Goal: Task Accomplishment & Management: Use online tool/utility

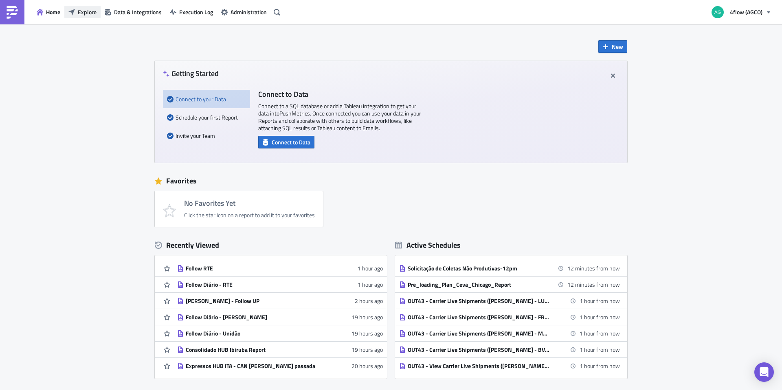
click at [82, 10] on span "Explore" at bounding box center [87, 12] width 19 height 9
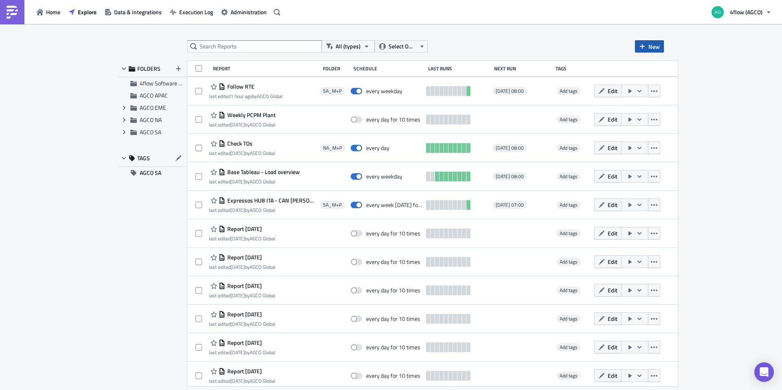
click at [646, 49] on button "New" at bounding box center [649, 46] width 29 height 12
click at [652, 66] on div "Report" at bounding box center [676, 67] width 54 height 8
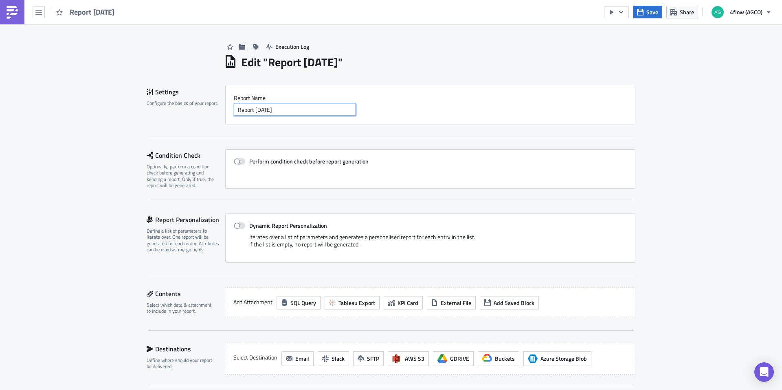
click at [281, 108] on input "Report [DATE]" at bounding box center [295, 110] width 122 height 12
drag, startPoint x: 287, startPoint y: 111, endPoint x: 215, endPoint y: 114, distance: 71.7
click at [215, 114] on div "Settings Configure the basics of your report. Report Nam﻿e Report [DATE]" at bounding box center [391, 105] width 488 height 39
type input "I"
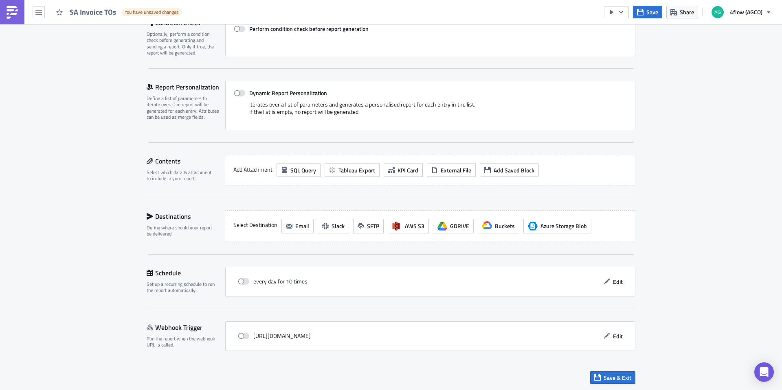
scroll to position [134, 0]
type input "SA Invoice TOs"
click at [343, 173] on span "Tableau Export" at bounding box center [356, 169] width 37 height 9
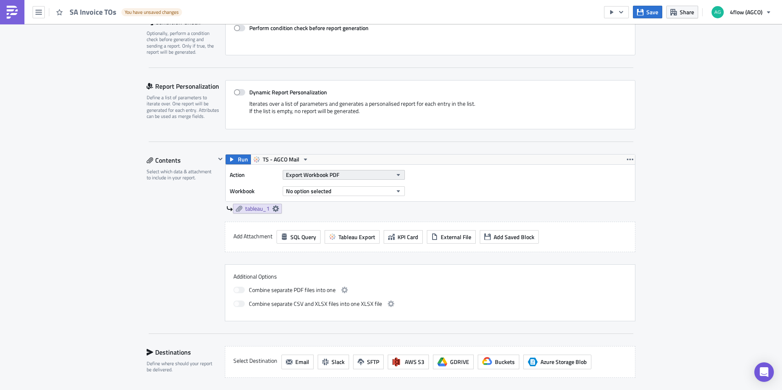
click at [321, 176] on span "Export Workbook PDF" at bounding box center [312, 175] width 53 height 9
click at [490, 192] on div "Action Export Workbook PDF Workbook No option selected" at bounding box center [429, 183] width 409 height 37
click at [341, 190] on button "No option selected" at bounding box center [343, 191] width 122 height 10
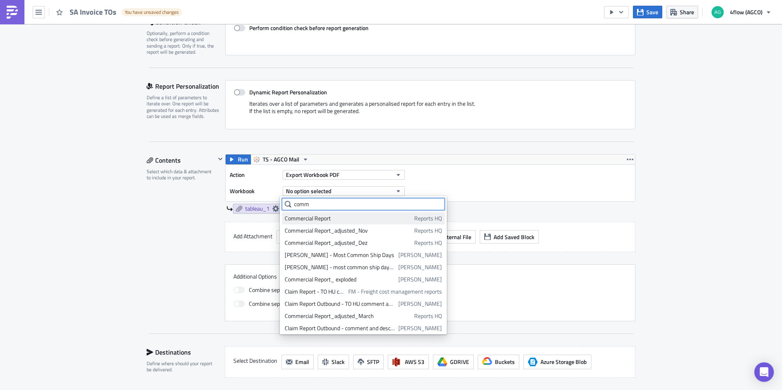
type input "comm"
click at [346, 218] on div "Commercial Report" at bounding box center [348, 219] width 127 height 8
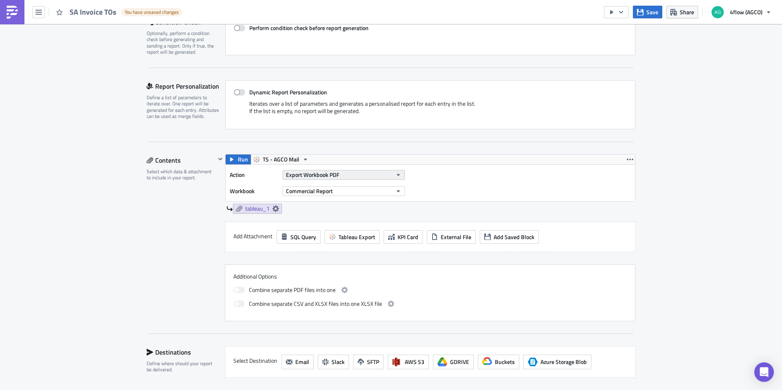
click at [346, 173] on button "Export Workbook PDF" at bounding box center [343, 175] width 122 height 10
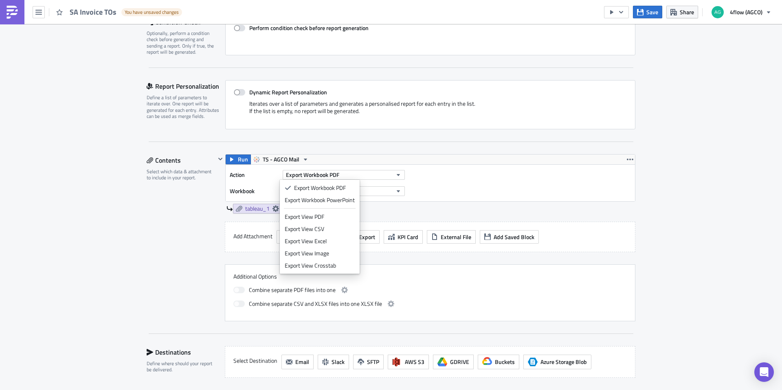
click at [479, 180] on div "Action Export Workbook PDF Workbook Commercial Report" at bounding box center [429, 183] width 409 height 37
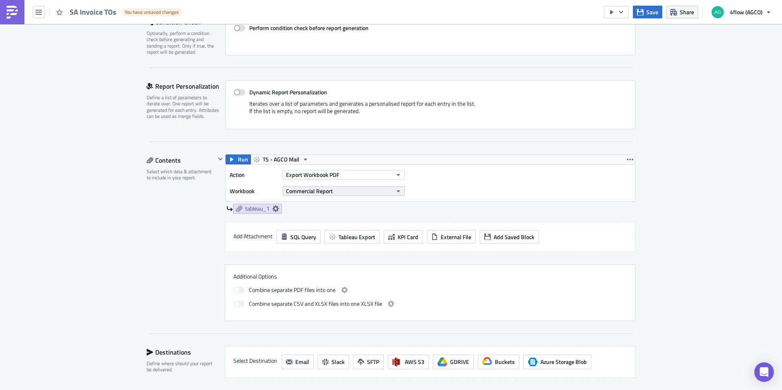
click at [322, 195] on span "Commercial Report" at bounding box center [309, 191] width 47 height 9
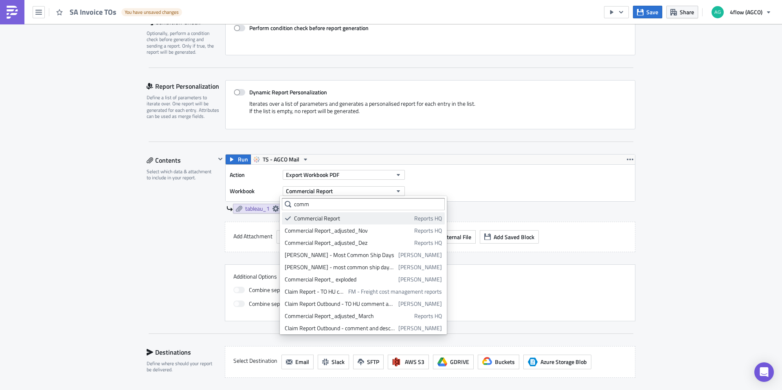
click at [332, 217] on div "Commercial Report" at bounding box center [352, 219] width 117 height 8
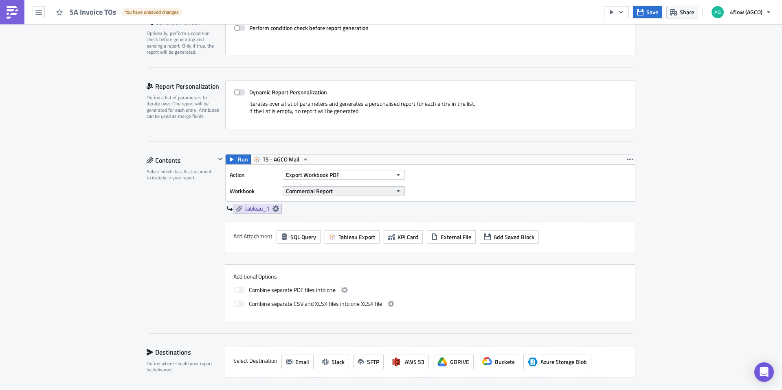
click at [395, 193] on icon "button" at bounding box center [398, 191] width 7 height 7
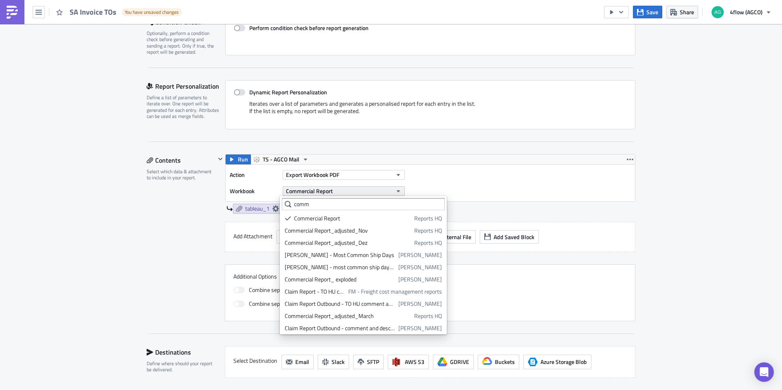
click at [395, 193] on icon "button" at bounding box center [398, 191] width 7 height 7
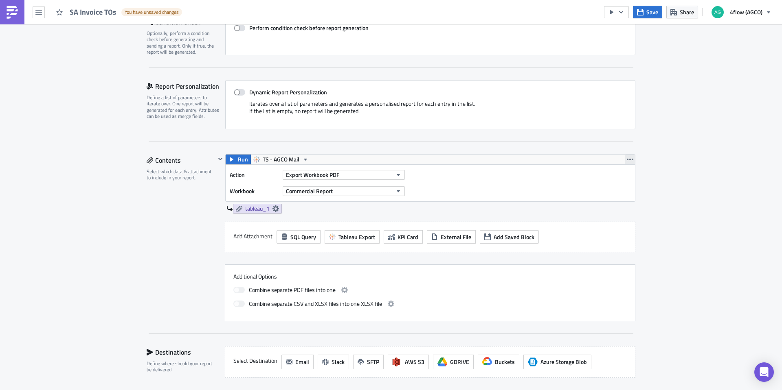
click at [625, 158] on button "button" at bounding box center [630, 160] width 10 height 10
click at [683, 155] on div "Execution Log Edit " SA Invoice TOs " Draft Settings Configure the basics of yo…" at bounding box center [391, 210] width 782 height 638
click at [238, 157] on span "Run" at bounding box center [243, 160] width 10 height 10
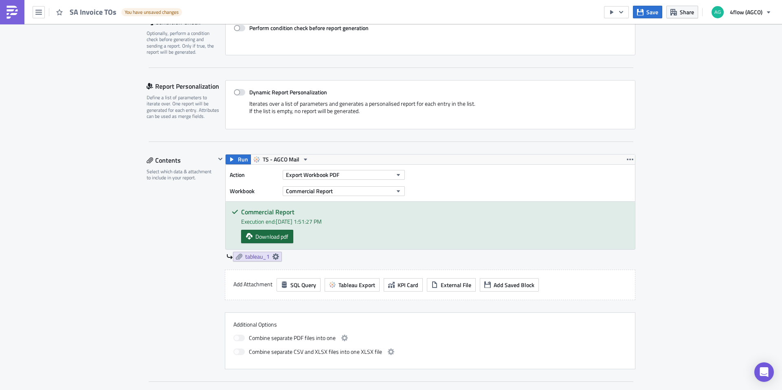
click at [259, 234] on span "Download pdf" at bounding box center [271, 236] width 33 height 9
click at [380, 177] on button "Export Workbook PDF" at bounding box center [343, 175] width 122 height 10
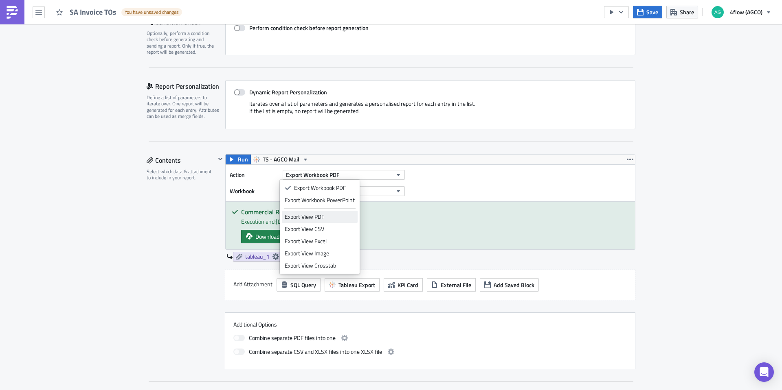
click at [327, 217] on div "Export View PDF" at bounding box center [320, 217] width 70 height 8
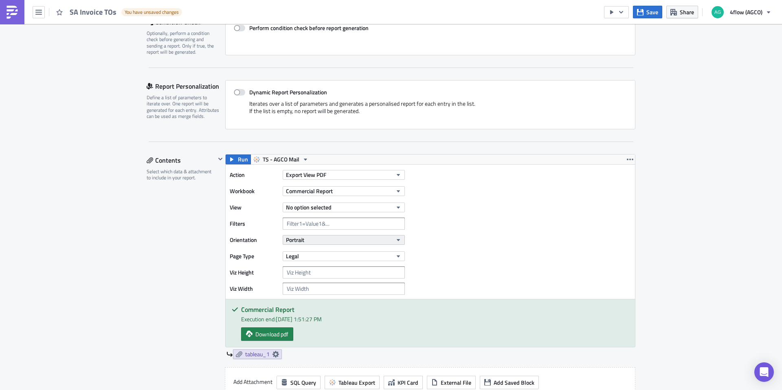
click at [334, 240] on button "Portrait" at bounding box center [343, 240] width 122 height 10
click at [333, 242] on button "Portrait" at bounding box center [343, 240] width 122 height 10
click at [331, 253] on button "Legal" at bounding box center [343, 257] width 122 height 10
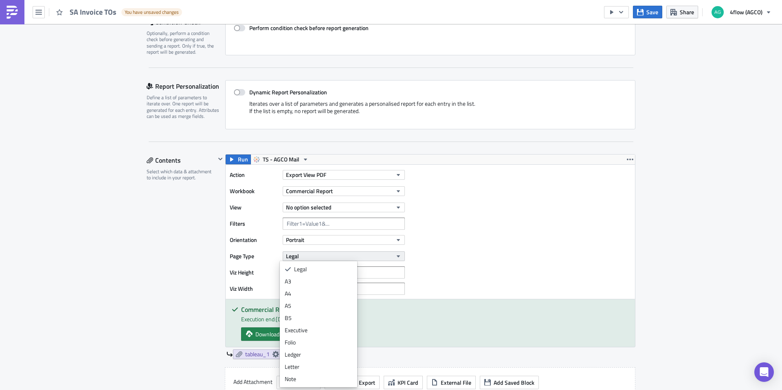
click at [331, 256] on button "Legal" at bounding box center [343, 257] width 122 height 10
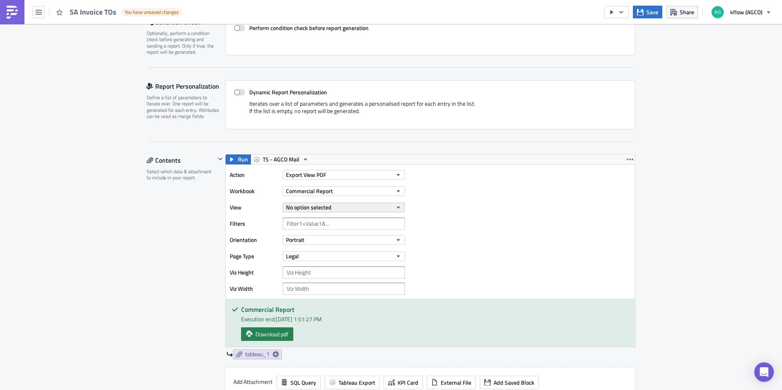
click at [361, 206] on button "No option selected" at bounding box center [343, 208] width 122 height 10
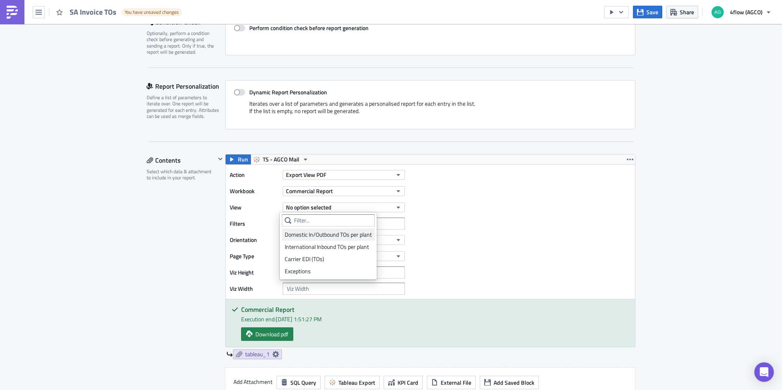
click at [357, 233] on div "Domestic In/Outbound TOs per plant" at bounding box center [328, 235] width 87 height 8
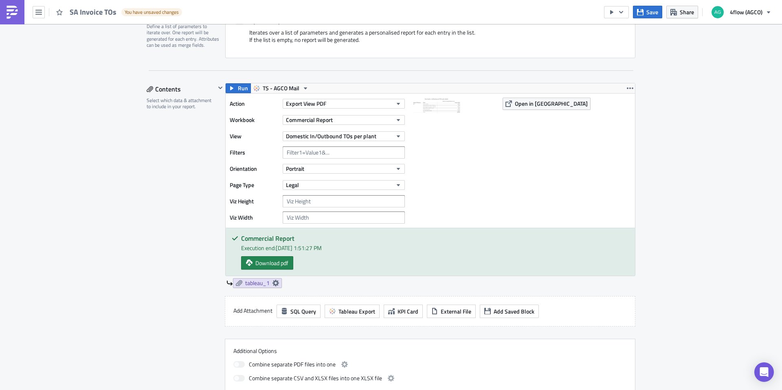
scroll to position [256, 0]
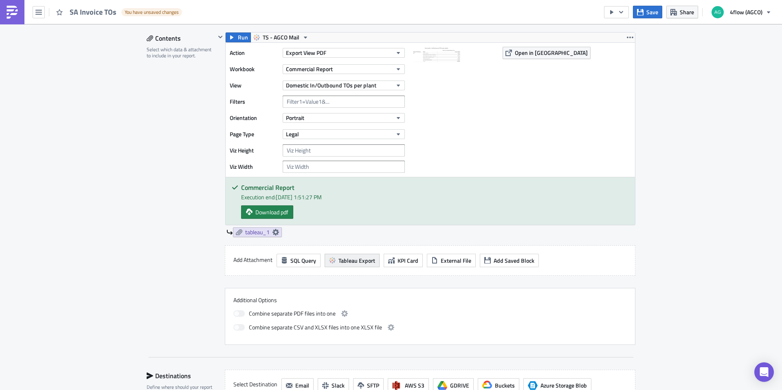
click at [348, 261] on span "Tableau Export" at bounding box center [356, 260] width 37 height 9
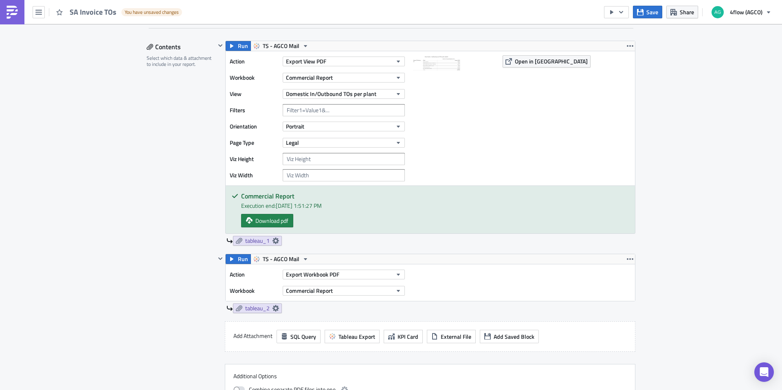
scroll to position [296, 0]
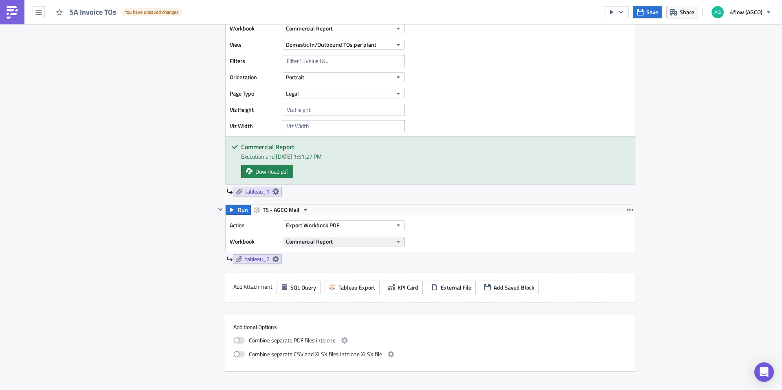
click at [325, 241] on span "Commercial Report" at bounding box center [309, 241] width 47 height 9
click at [364, 228] on button "Export Workbook PDF" at bounding box center [343, 226] width 122 height 10
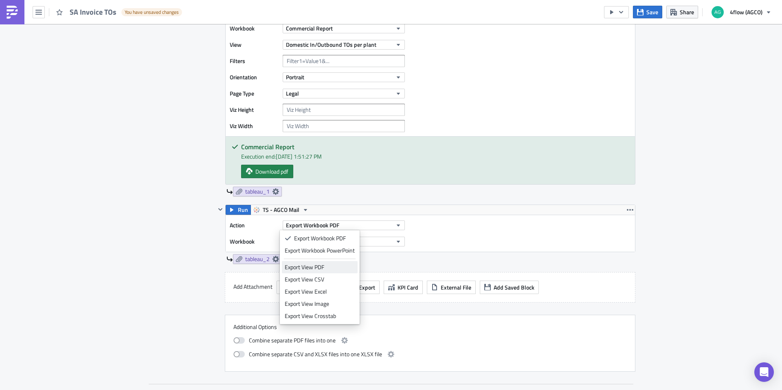
click at [325, 267] on div "Export View PDF" at bounding box center [320, 267] width 70 height 8
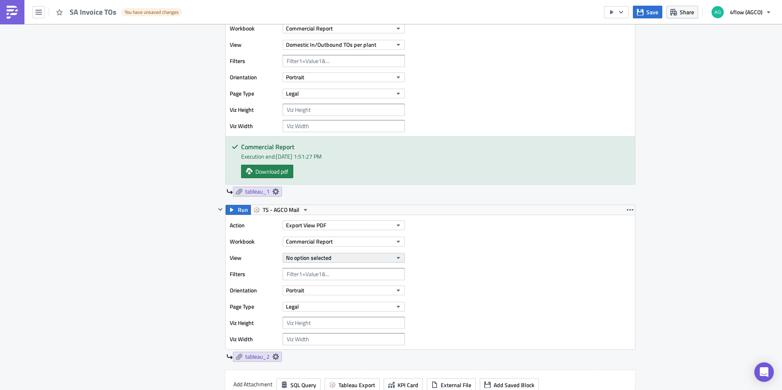
click at [336, 259] on button "No option selected" at bounding box center [343, 258] width 122 height 10
click at [377, 256] on button "No option selected" at bounding box center [343, 258] width 122 height 10
click at [330, 260] on button "No option selected" at bounding box center [343, 258] width 122 height 10
click at [532, 265] on div "Action Export View PDF Workbook Commercial Report View No option selected Filte…" at bounding box center [429, 282] width 409 height 134
click at [352, 254] on button "No option selected" at bounding box center [343, 258] width 122 height 10
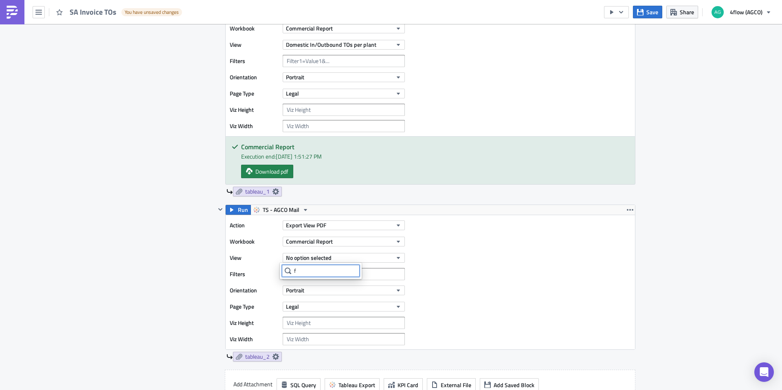
type input "f"
click at [477, 252] on div "Action Export View PDF Workbook Commercial Report View No option selected Filte…" at bounding box center [429, 282] width 409 height 134
click at [272, 356] on icon at bounding box center [275, 357] width 7 height 7
click at [238, 212] on span "Run" at bounding box center [243, 210] width 10 height 10
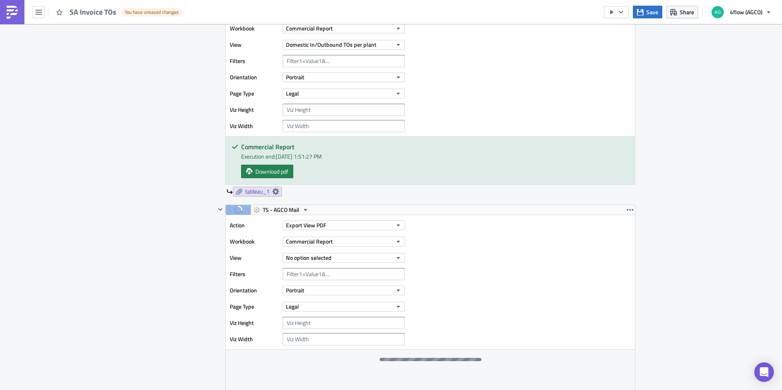
scroll to position [418, 0]
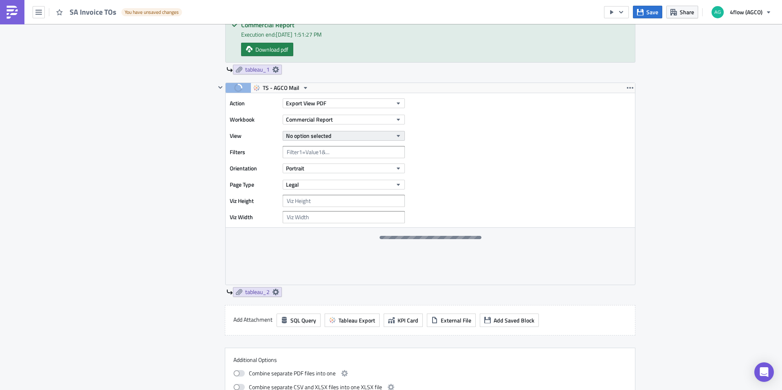
click at [367, 139] on button "No option selected" at bounding box center [343, 136] width 122 height 10
click at [386, 127] on div "Action Export View PDF Workbook Commercial Report View No option selected Filte…" at bounding box center [319, 160] width 179 height 126
click at [375, 136] on button "No option selected" at bounding box center [343, 136] width 122 height 10
drag, startPoint x: 295, startPoint y: 148, endPoint x: 286, endPoint y: 150, distance: 9.1
click at [286, 150] on div "f" at bounding box center [321, 149] width 78 height 12
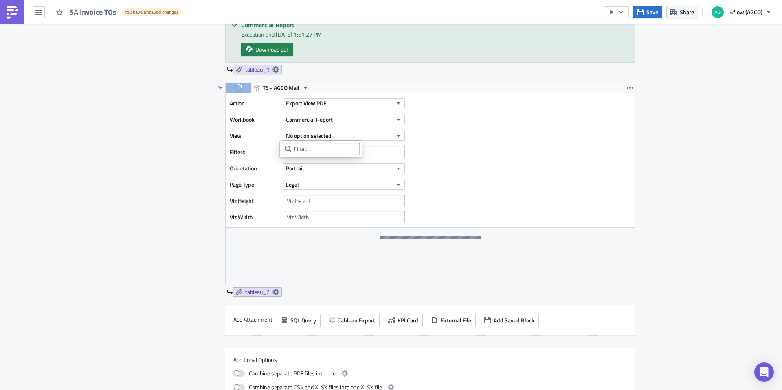
click at [488, 186] on div "Action Export View PDF Workbook Commercial Report View No option selected Filte…" at bounding box center [429, 160] width 409 height 134
click at [335, 103] on button "Export View PDF" at bounding box center [343, 104] width 122 height 10
click at [628, 85] on icon "button" at bounding box center [629, 88] width 7 height 7
click at [523, 133] on div "Action Export View PDF Workbook Commercial Report View No option selected Filte…" at bounding box center [429, 160] width 409 height 134
drag, startPoint x: 630, startPoint y: 87, endPoint x: 624, endPoint y: 95, distance: 9.9
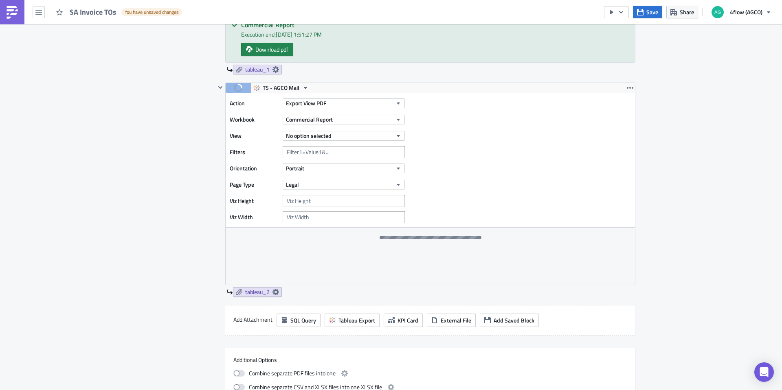
click at [630, 87] on icon "button" at bounding box center [629, 88] width 7 height 7
click at [620, 137] on div "Remove" at bounding box center [631, 136] width 54 height 8
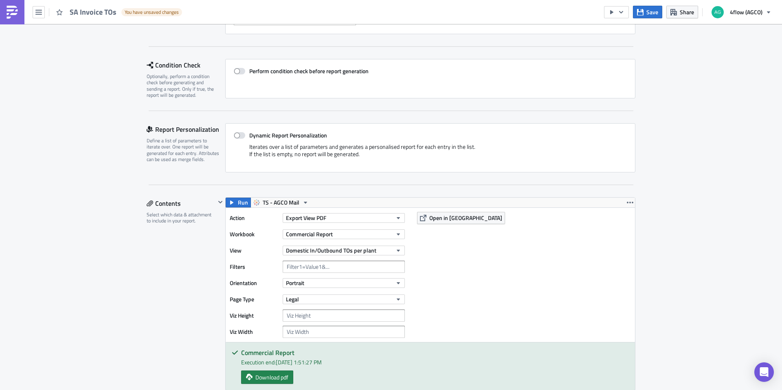
scroll to position [172, 0]
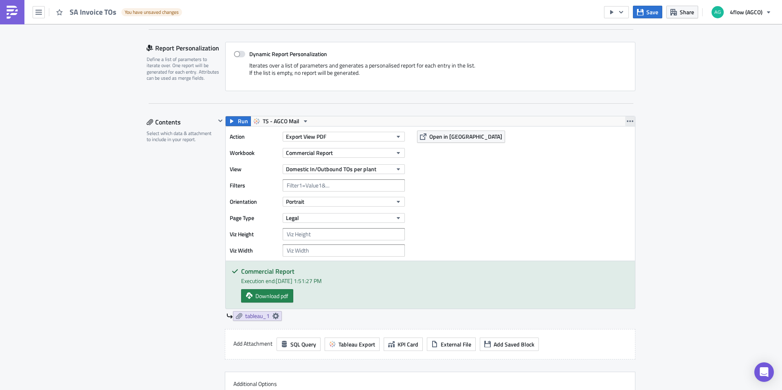
click at [626, 118] on icon "button" at bounding box center [629, 121] width 7 height 7
click at [629, 140] on div "Duplicate" at bounding box center [631, 140] width 54 height 8
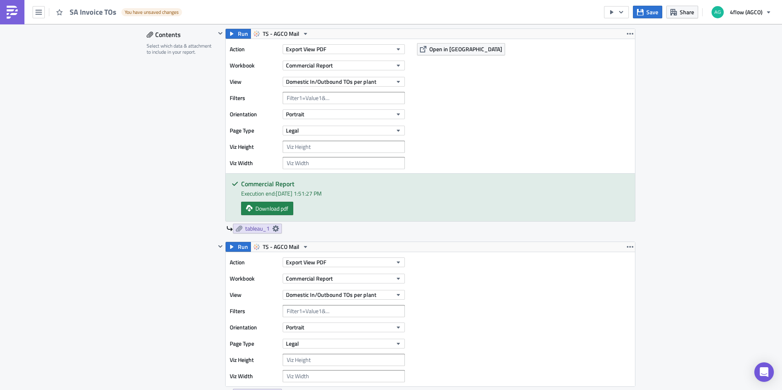
scroll to position [335, 0]
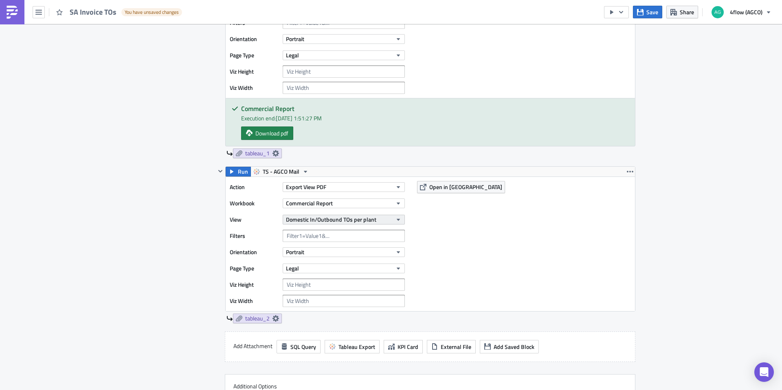
click at [376, 221] on button "Domestic In/Outbound TOs per plant" at bounding box center [343, 220] width 122 height 10
click at [345, 259] on div "International Inbound TOs per plant" at bounding box center [333, 259] width 96 height 8
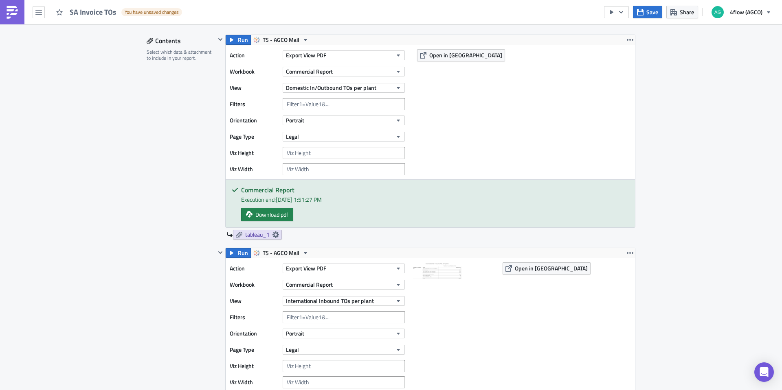
scroll to position [457, 0]
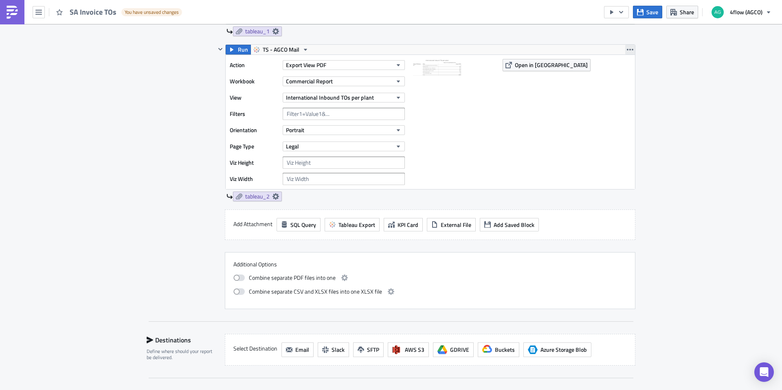
click at [628, 50] on icon "button" at bounding box center [629, 49] width 7 height 7
click at [640, 70] on div "Duplicate" at bounding box center [631, 69] width 54 height 8
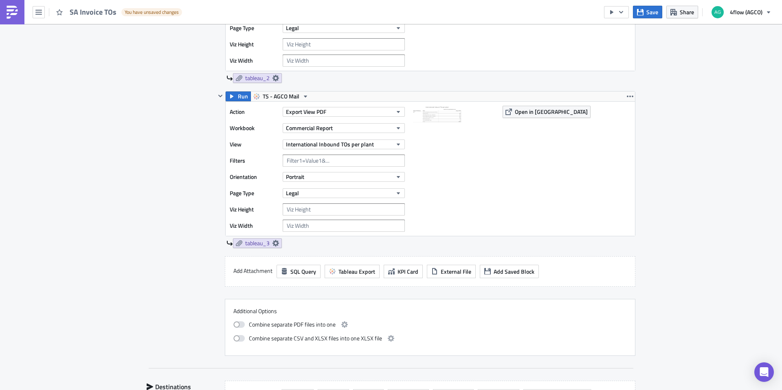
scroll to position [579, 0]
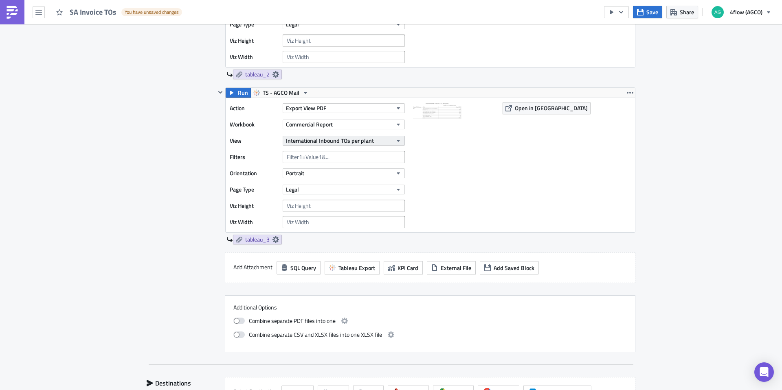
click at [359, 140] on span "International Inbound TOs per plant" at bounding box center [330, 140] width 88 height 9
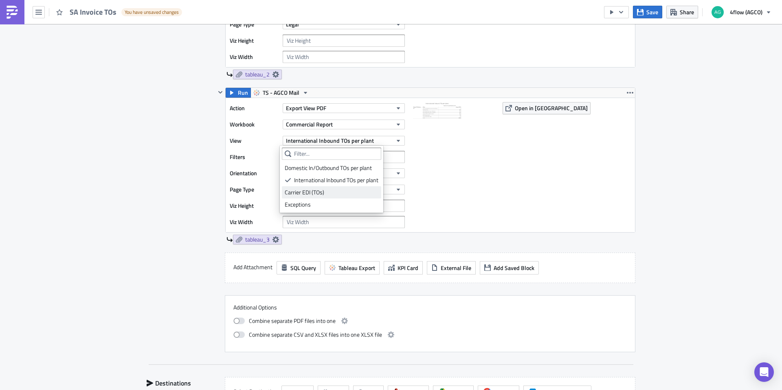
click at [335, 187] on link "Carrier EDI (TOs)" at bounding box center [331, 192] width 99 height 12
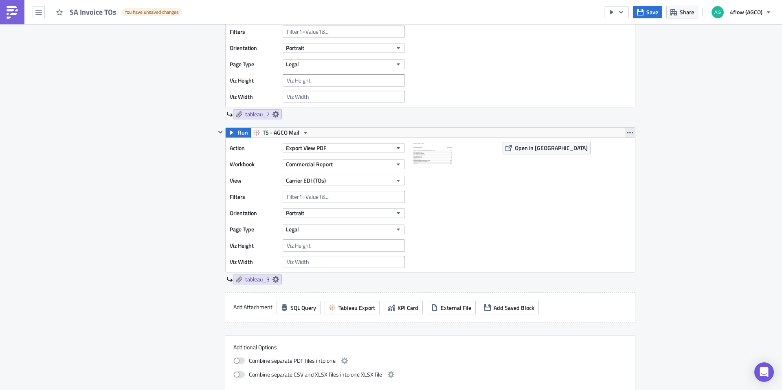
scroll to position [538, 0]
click at [628, 135] on icon "button" at bounding box center [629, 133] width 7 height 7
click at [617, 155] on div "Duplicate" at bounding box center [631, 153] width 54 height 8
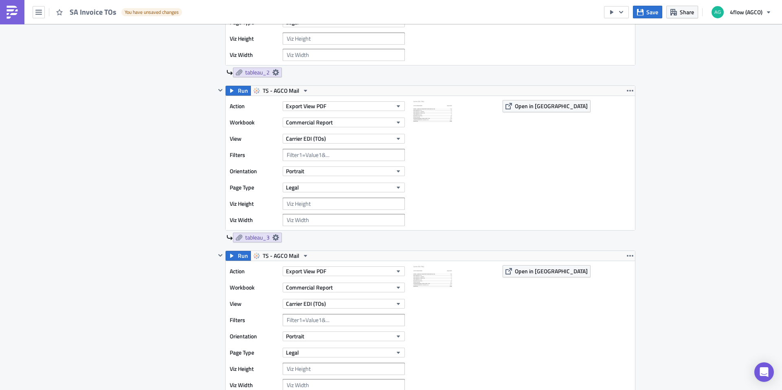
scroll to position [660, 0]
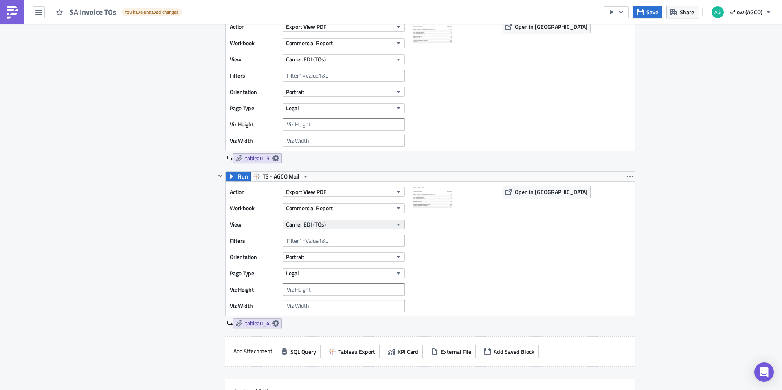
click at [382, 225] on button "Carrier EDI (TOs)" at bounding box center [343, 225] width 122 height 10
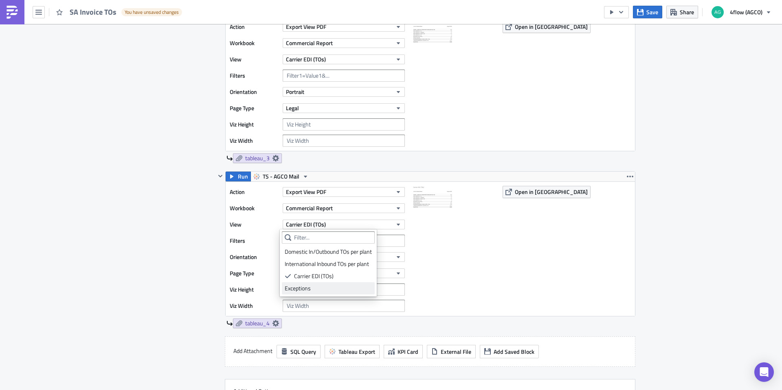
click at [342, 288] on div "Exceptions" at bounding box center [328, 289] width 87 height 8
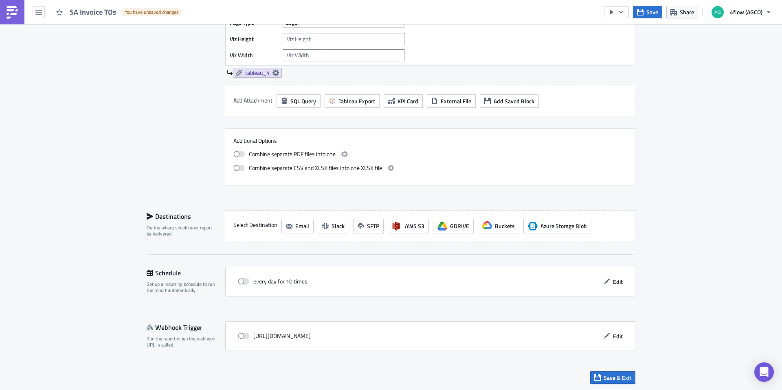
scroll to position [912, 0]
click at [302, 223] on span "Email" at bounding box center [302, 225] width 14 height 9
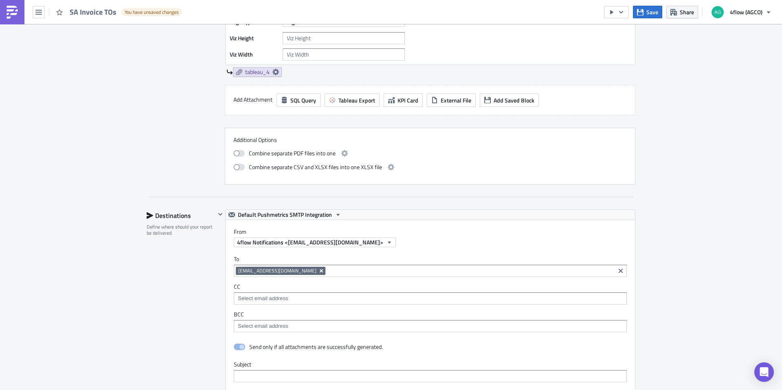
scroll to position [0, 0]
click at [323, 273] on icon "Remove Tag" at bounding box center [321, 271] width 7 height 7
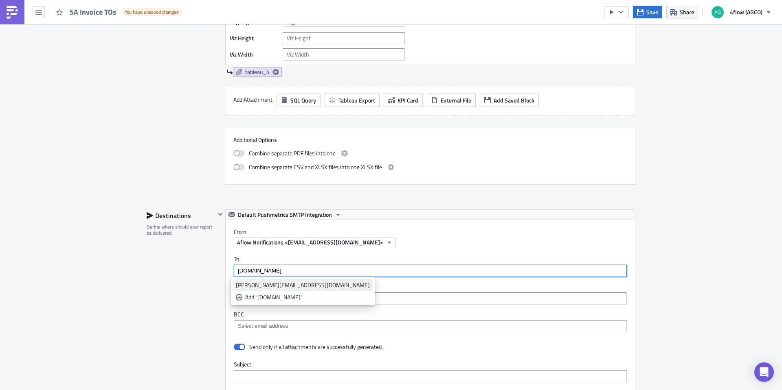
type input "[DOMAIN_NAME]"
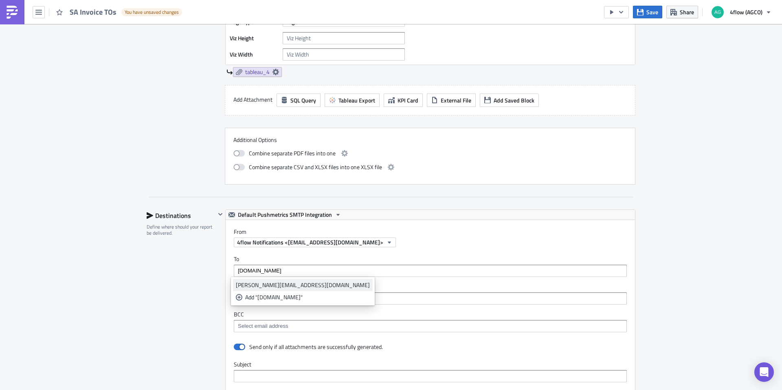
click at [276, 285] on div "[PERSON_NAME][EMAIL_ADDRESS][DOMAIN_NAME]" at bounding box center [303, 285] width 134 height 8
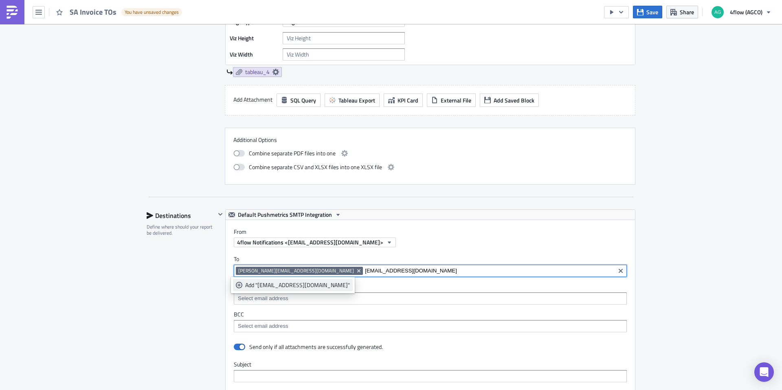
type input "[EMAIL_ADDRESS][DOMAIN_NAME]"
click at [299, 284] on div "Add "[EMAIL_ADDRESS][DOMAIN_NAME]"" at bounding box center [297, 285] width 105 height 8
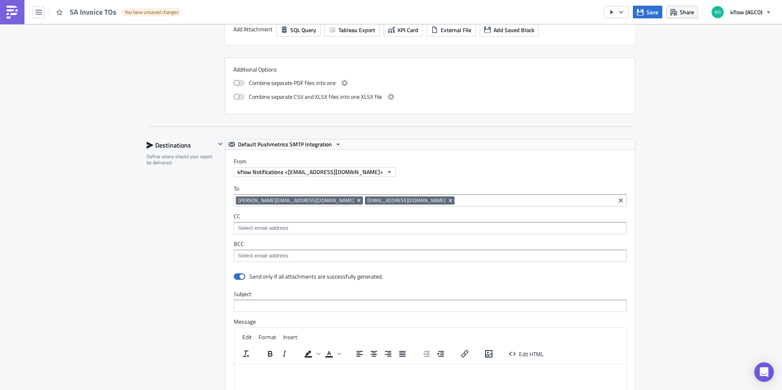
scroll to position [1115, 0]
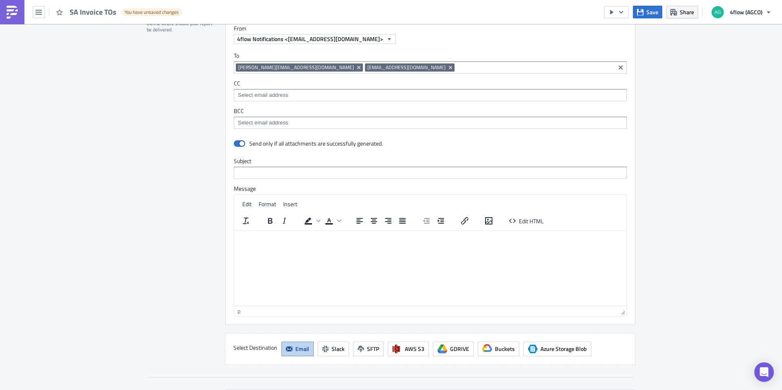
click at [267, 243] on html at bounding box center [430, 237] width 392 height 13
drag, startPoint x: 279, startPoint y: 254, endPoint x: 264, endPoint y: 256, distance: 15.2
click at [263, 256] on p "Seguem as TOs para Invoice" at bounding box center [429, 255] width 385 height 7
drag, startPoint x: 279, startPoint y: 255, endPoint x: 260, endPoint y: 254, distance: 19.6
click at [260, 254] on p "Seguem as TOs para Invoice" at bounding box center [429, 255] width 385 height 7
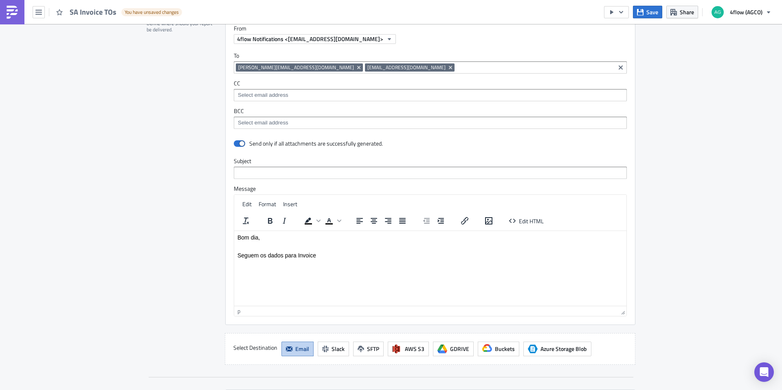
click at [325, 255] on p "Seguem os dados para Invoice" at bounding box center [429, 255] width 385 height 7
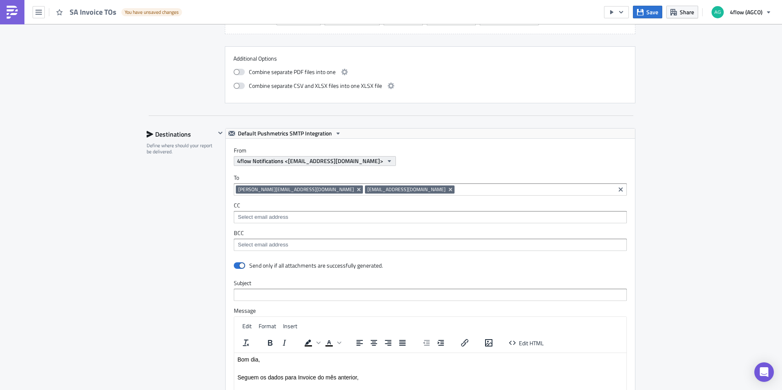
click at [369, 158] on span "4flow Notifications <[EMAIL_ADDRESS][DOMAIN_NAME]>" at bounding box center [310, 161] width 146 height 9
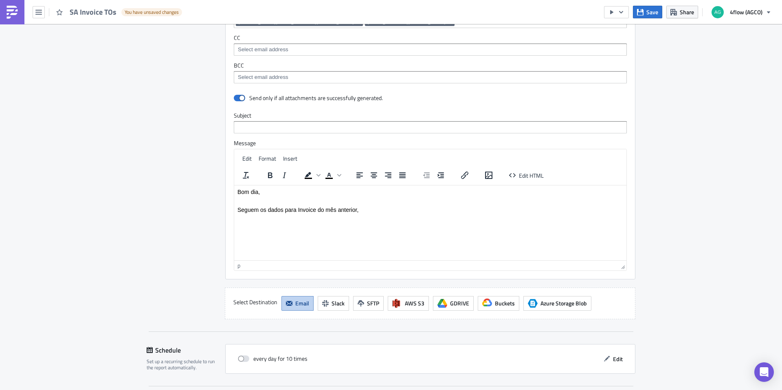
scroll to position [1221, 0]
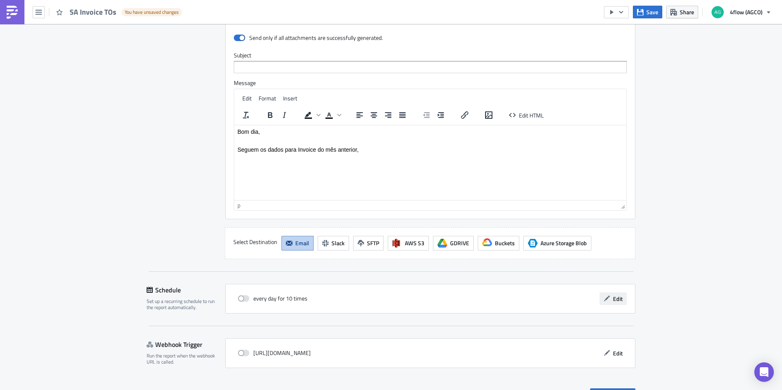
click at [615, 300] on span "Edit" at bounding box center [618, 299] width 10 height 9
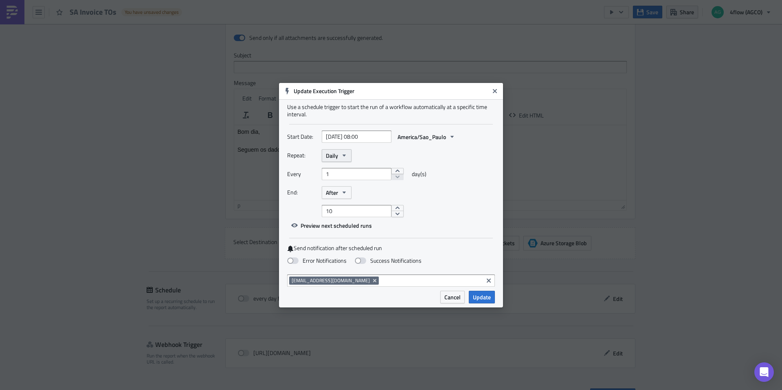
click at [344, 155] on icon "button" at bounding box center [343, 156] width 3 height 2
click at [351, 182] on div "Monthly" at bounding box center [360, 182] width 68 height 8
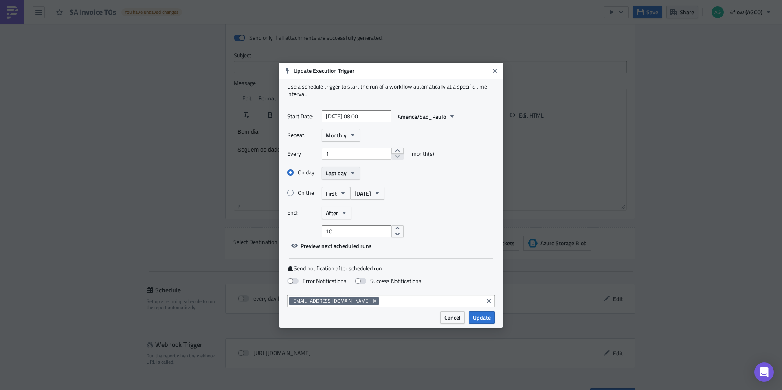
click at [352, 174] on icon "button" at bounding box center [352, 173] width 3 height 2
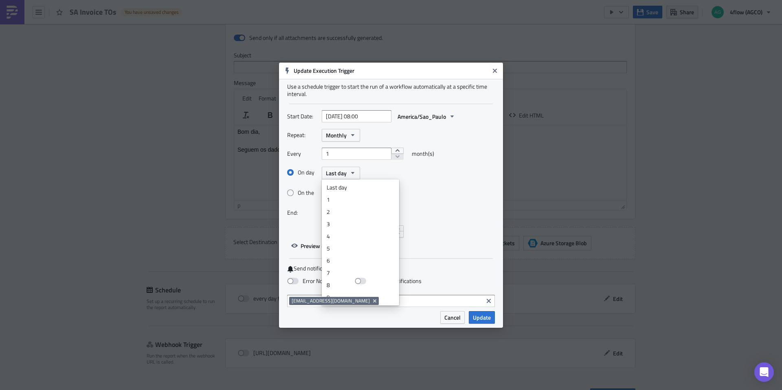
click at [350, 199] on div "1" at bounding box center [360, 200] width 68 height 8
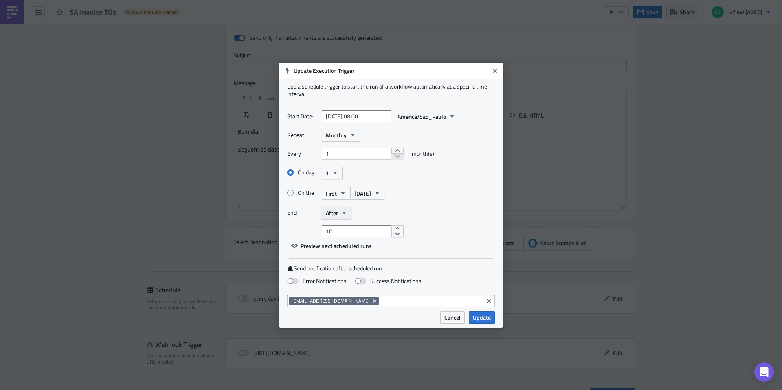
click at [341, 212] on icon "button" at bounding box center [344, 213] width 7 height 7
click at [342, 225] on div "Never" at bounding box center [360, 227] width 68 height 8
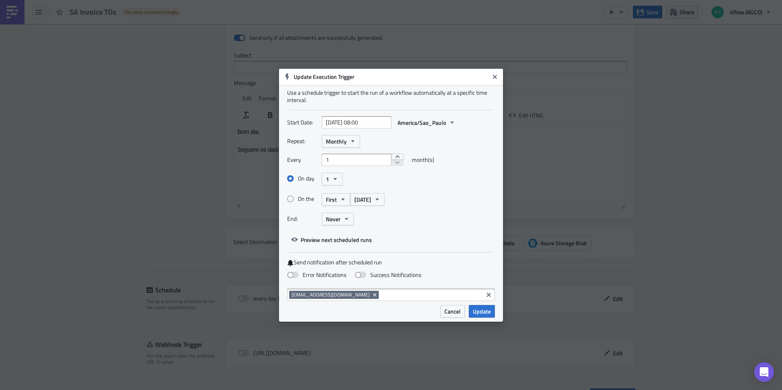
click at [412, 215] on div "End: Never" at bounding box center [391, 219] width 208 height 13
select select "8"
select select "2025"
click at [362, 122] on input "[DATE] 08:00" at bounding box center [357, 122] width 70 height 12
click at [449, 149] on div "Repeat: Monthly Every 1 month(s) On day 1 On the First [DATE] End: Never" at bounding box center [391, 183] width 208 height 96
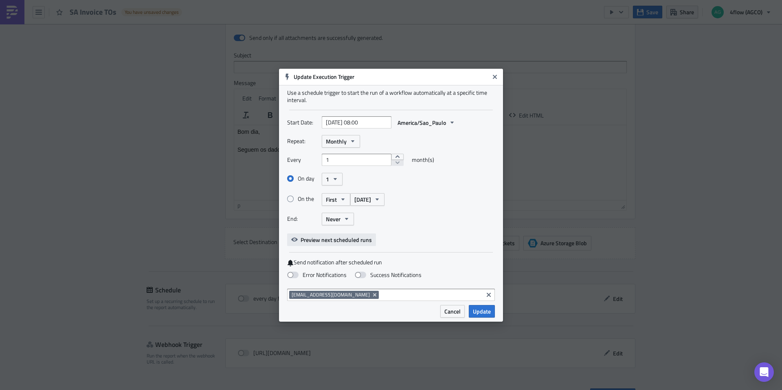
click at [342, 242] on span "Preview next scheduled runs" at bounding box center [335, 240] width 71 height 9
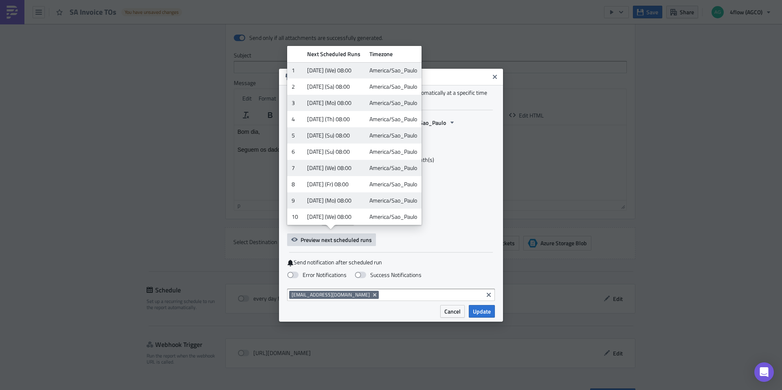
click at [467, 193] on div "On the First [DATE]" at bounding box center [391, 200] width 208 height 14
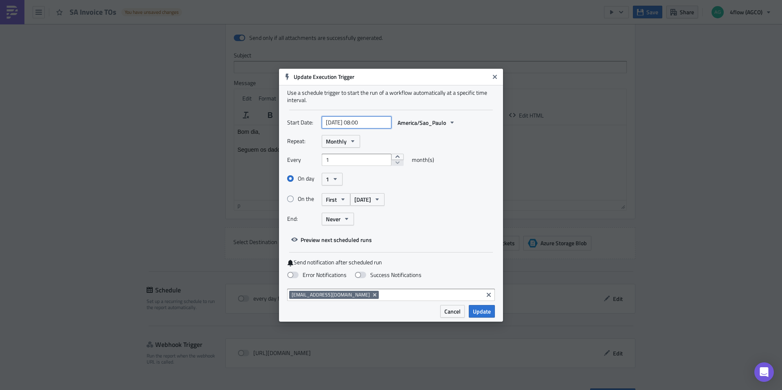
click at [362, 123] on input "[DATE] 08:00" at bounding box center [357, 122] width 70 height 12
select select "8"
select select "2025"
type input "[DATE] 07:00"
click at [451, 189] on div "On day 1 On the First [DATE]" at bounding box center [391, 192] width 208 height 41
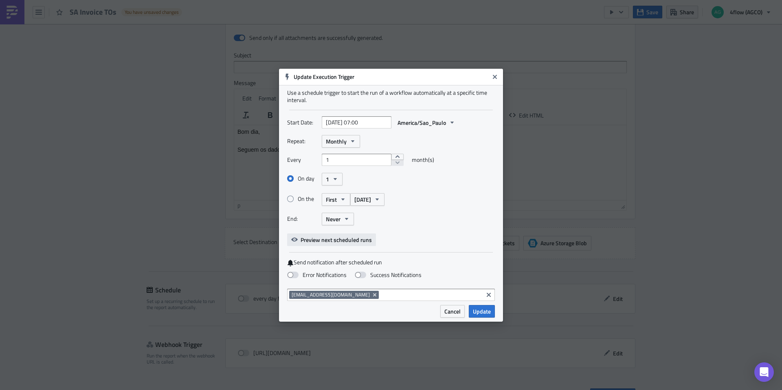
click at [350, 242] on span "Preview next scheduled runs" at bounding box center [335, 240] width 71 height 9
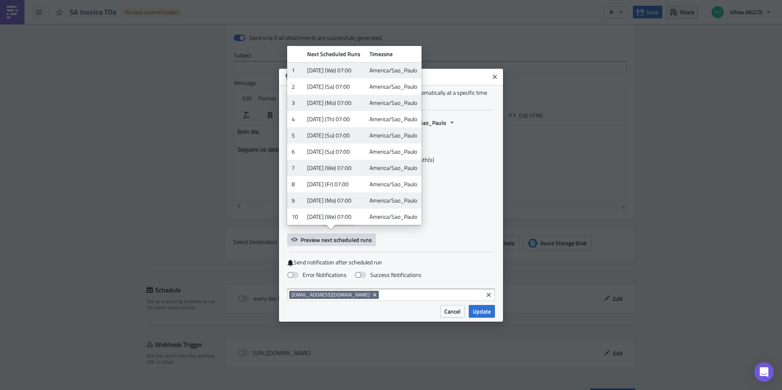
click at [464, 178] on div "On day 1" at bounding box center [391, 179] width 208 height 14
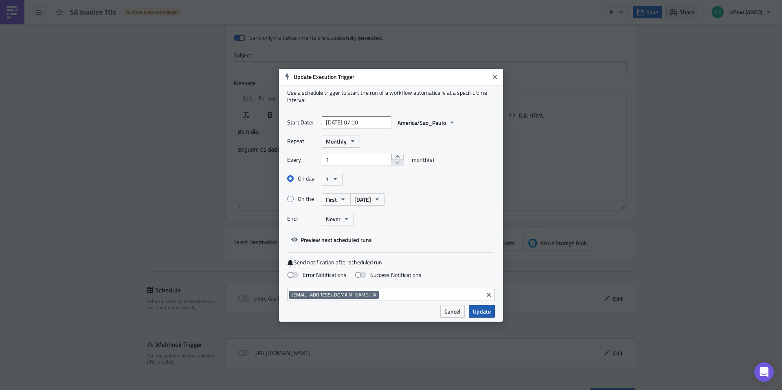
click at [484, 312] on span "Update" at bounding box center [482, 311] width 18 height 9
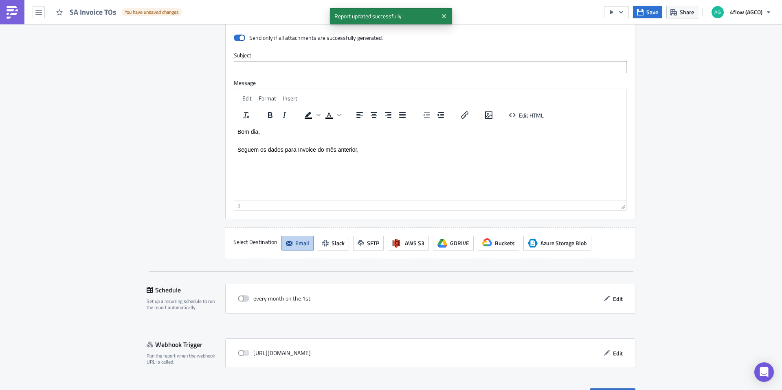
click at [238, 301] on span at bounding box center [243, 299] width 11 height 7
click at [239, 301] on input "checkbox" at bounding box center [241, 298] width 5 height 5
checkbox input "true"
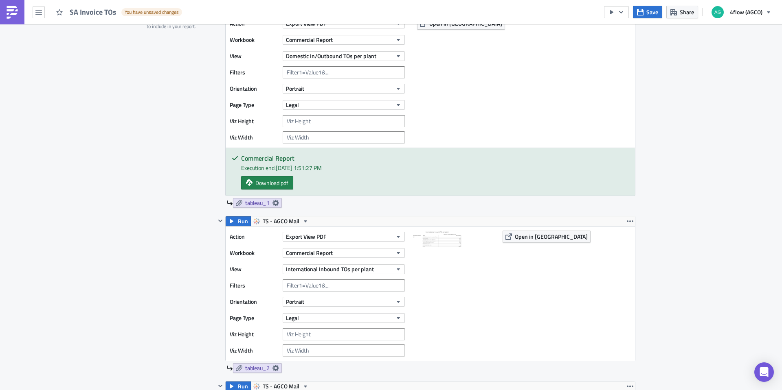
scroll to position [0, 0]
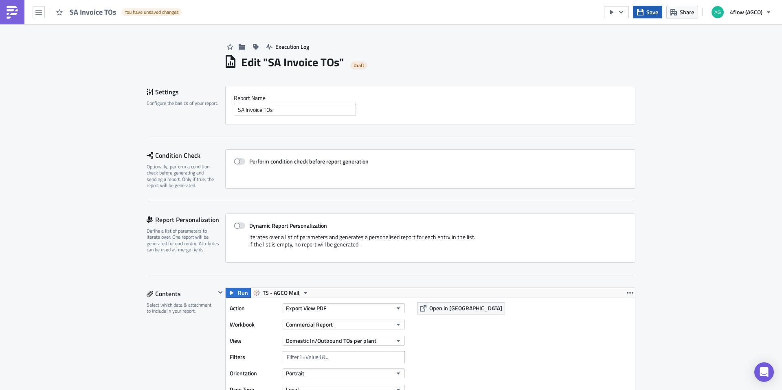
click at [646, 13] on button "Save" at bounding box center [647, 12] width 29 height 13
click at [609, 12] on icon "button" at bounding box center [611, 12] width 7 height 7
click at [628, 44] on div "Run Report" at bounding box center [640, 45] width 63 height 8
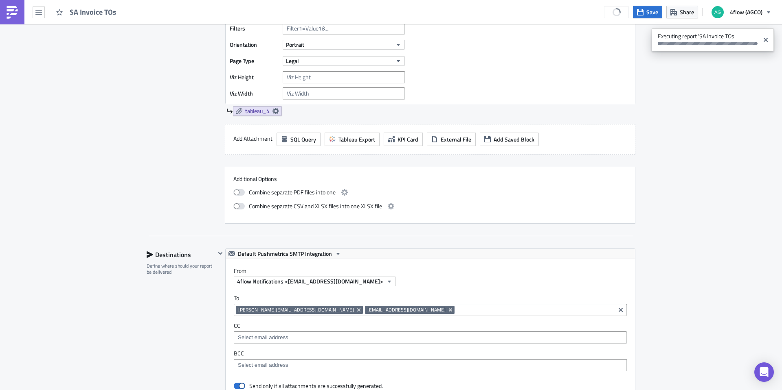
scroll to position [1099, 0]
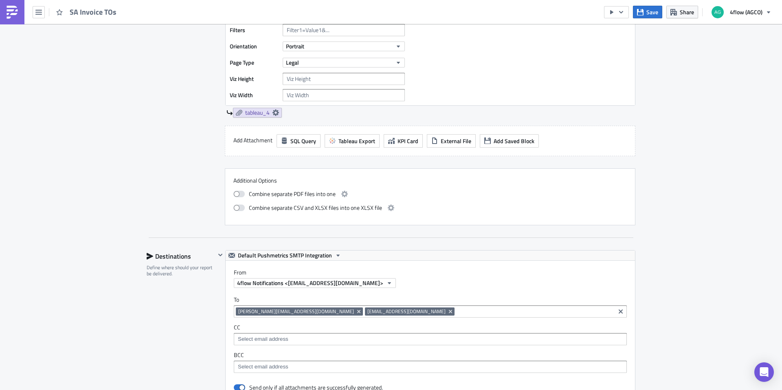
scroll to position [936, 0]
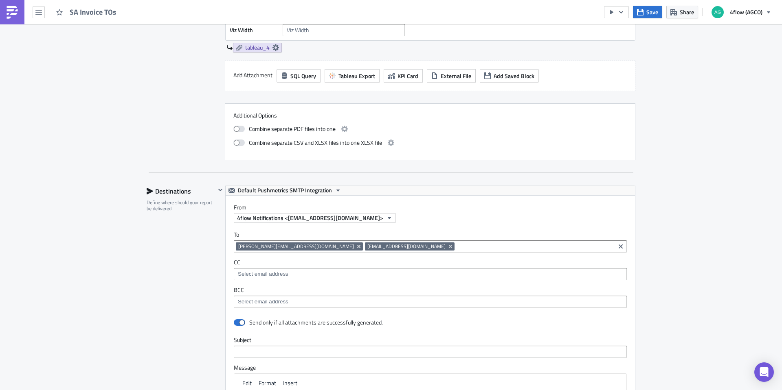
click at [298, 277] on input at bounding box center [430, 274] width 388 height 8
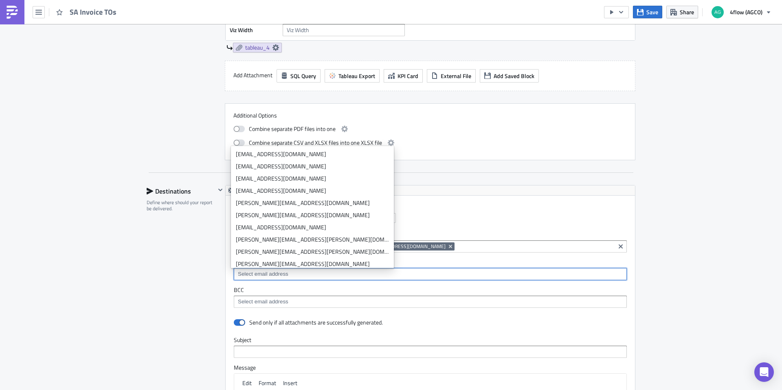
click at [508, 224] on div "To [PERSON_NAME][EMAIL_ADDRESS][DOMAIN_NAME] [DOMAIN_NAME][EMAIL_ADDRESS][DOMAI…" at bounding box center [429, 269] width 409 height 93
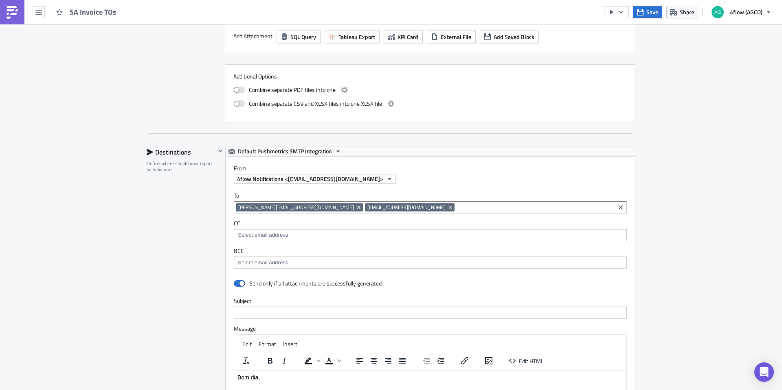
scroll to position [977, 0]
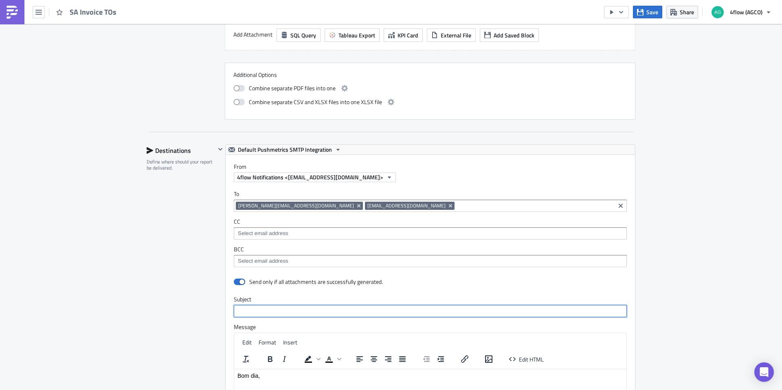
click at [282, 311] on input "text" at bounding box center [430, 311] width 393 height 12
type input "T"
type input "Invoice TOs último mês"
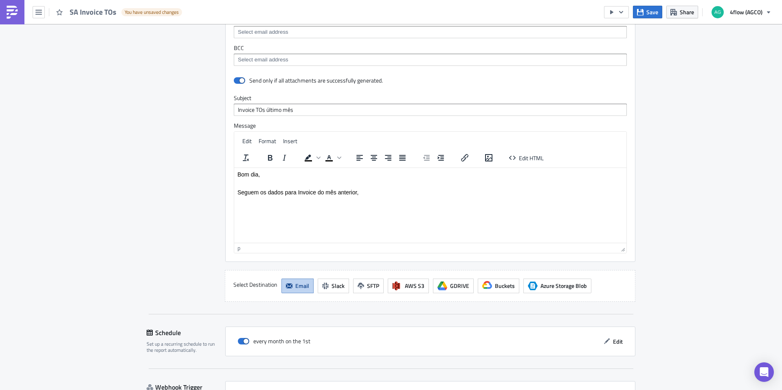
scroll to position [1239, 0]
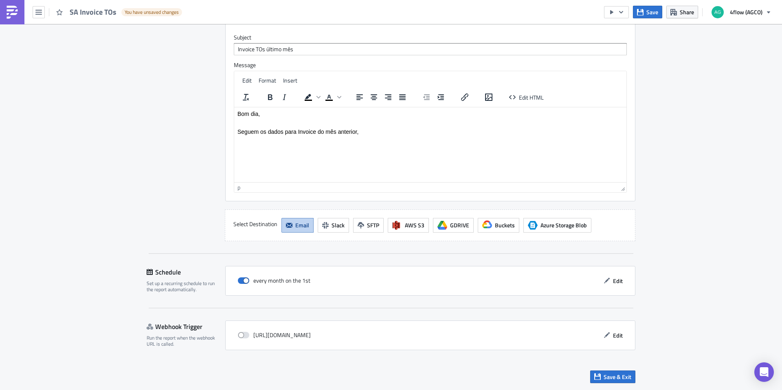
drag, startPoint x: 385, startPoint y: 159, endPoint x: 390, endPoint y: 155, distance: 6.8
click at [390, 147] on html "Bom dia, Seguem os dados para Invoice do mês anterior," at bounding box center [430, 127] width 392 height 40
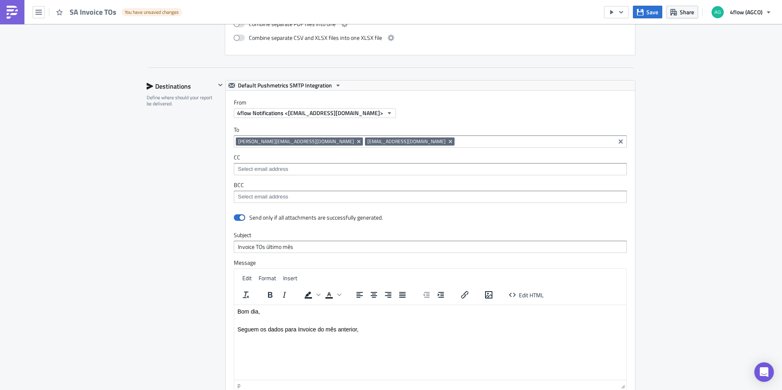
scroll to position [1117, 0]
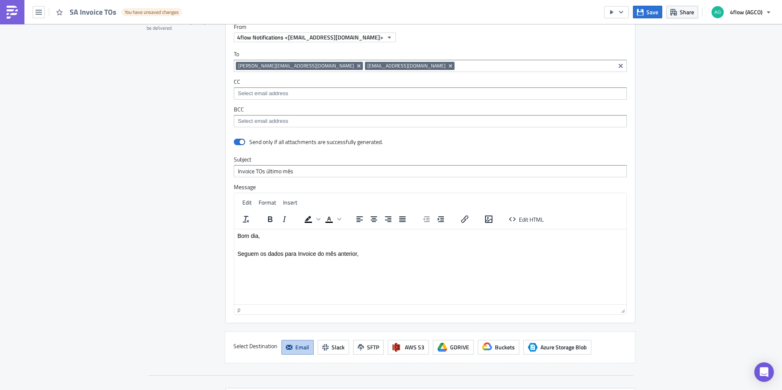
click at [331, 174] on input "Invoice TOs último mês" at bounding box center [430, 171] width 393 height 12
drag, startPoint x: 294, startPoint y: 173, endPoint x: 268, endPoint y: 177, distance: 25.9
click at [268, 177] on input "Invoice TOs último mês" at bounding box center [430, 171] width 393 height 12
click at [303, 170] on input "Invoice TOs último mês" at bounding box center [430, 171] width 393 height 12
drag, startPoint x: 261, startPoint y: 172, endPoint x: 349, endPoint y: 173, distance: 87.9
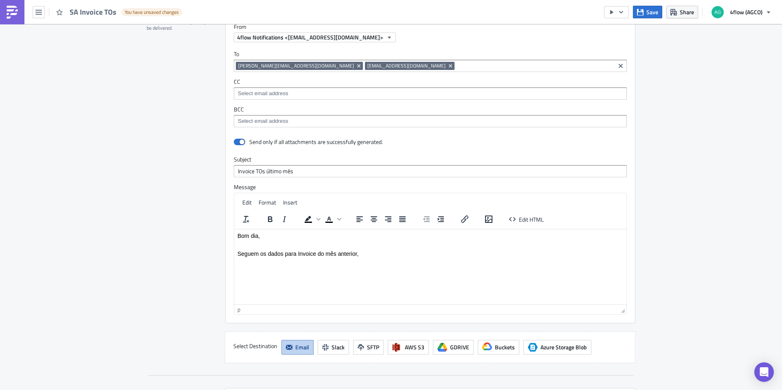
click at [255, 173] on input "Invoice TOs último mês" at bounding box center [430, 171] width 393 height 12
click at [355, 171] on input "Invoice TOs último mês" at bounding box center [430, 171] width 393 height 12
click at [643, 12] on icon "button" at bounding box center [640, 12] width 7 height 7
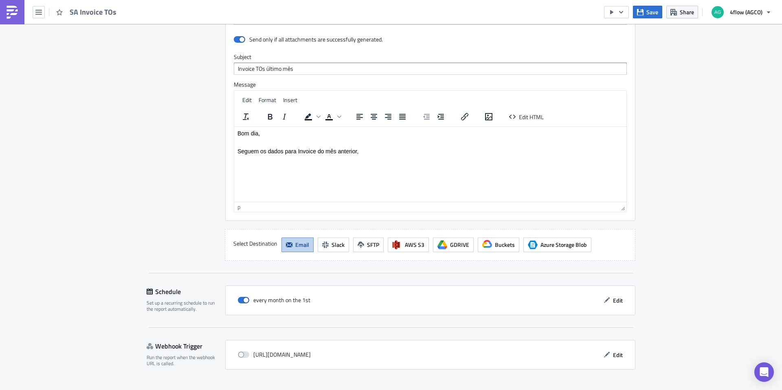
scroll to position [1239, 0]
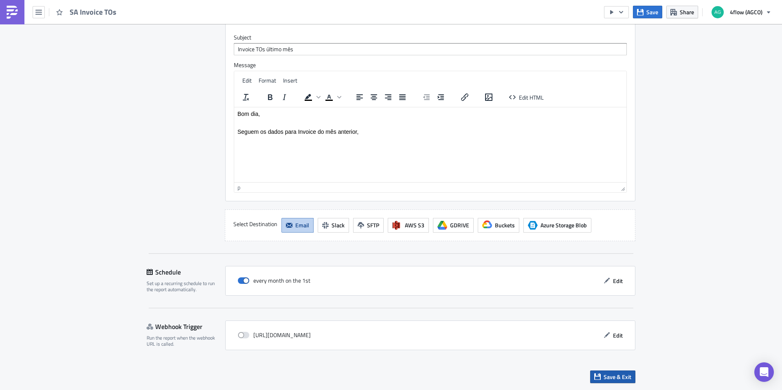
click at [615, 377] on span "Save & Exit" at bounding box center [617, 377] width 28 height 9
